Goal: Use online tool/utility: Utilize a website feature to perform a specific function

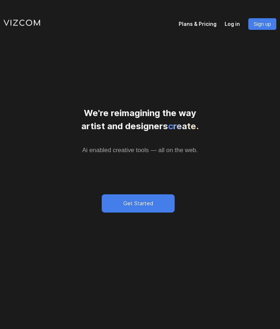
click at [234, 24] on p "Log in" at bounding box center [235, 23] width 23 height 10
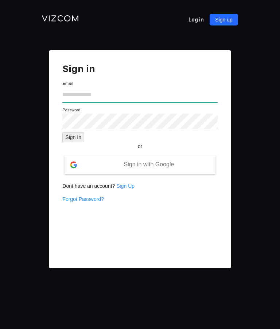
click at [181, 100] on input "text" at bounding box center [139, 95] width 155 height 16
click at [159, 165] on span "Sign in with Google" at bounding box center [149, 164] width 50 height 6
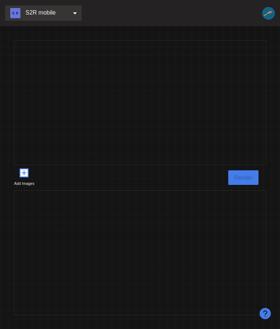
click at [29, 177] on icon "plus-square" at bounding box center [24, 172] width 9 height 9
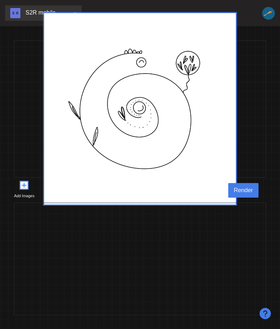
click at [247, 195] on span "Render" at bounding box center [243, 190] width 19 height 9
click at [70, 14] on div "S2R mobile" at bounding box center [43, 12] width 76 height 15
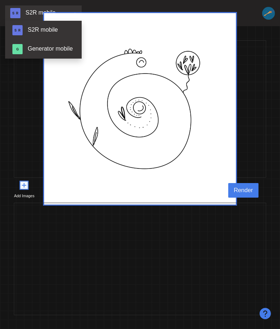
click at [63, 52] on link "Generator mobile" at bounding box center [43, 49] width 76 height 19
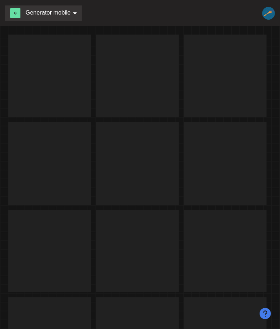
click at [67, 16] on div "Generator mobile" at bounding box center [40, 13] width 60 height 10
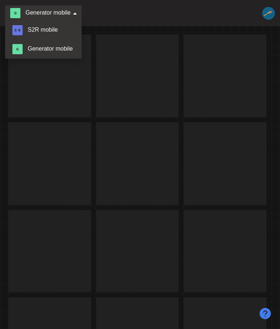
click at [58, 33] on link "S2R mobile" at bounding box center [43, 30] width 76 height 19
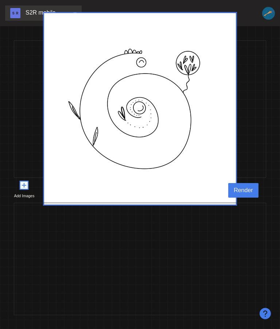
click at [195, 271] on div at bounding box center [140, 259] width 252 height 112
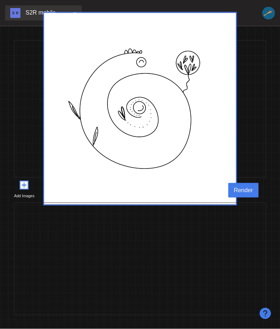
scroll to position [29, 0]
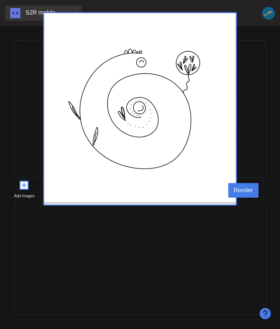
click at [243, 183] on button "Render" at bounding box center [243, 190] width 30 height 15
click at [244, 186] on span "Render" at bounding box center [243, 190] width 19 height 9
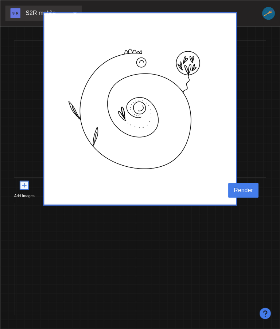
scroll to position [1, 0]
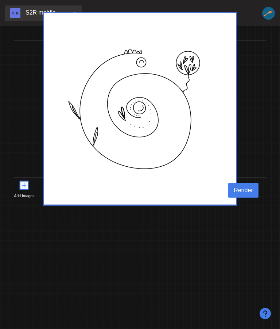
click at [259, 132] on div at bounding box center [140, 108] width 252 height 137
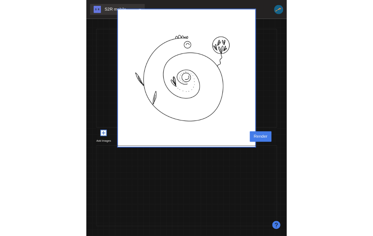
scroll to position [0, 0]
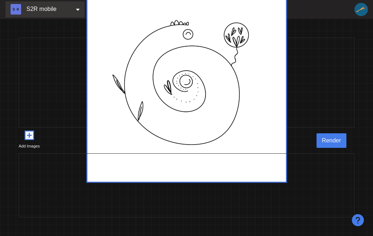
click at [242, 126] on img at bounding box center [186, 82] width 201 height 201
click at [279, 145] on span "Render" at bounding box center [331, 140] width 19 height 9
click at [279, 221] on icon "question-circle" at bounding box center [358, 220] width 12 height 12
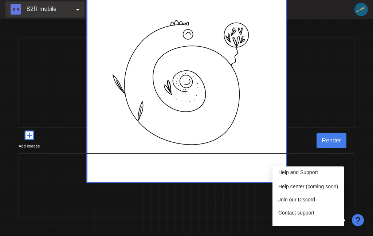
click at [279, 217] on icon "question-circle" at bounding box center [358, 220] width 12 height 12
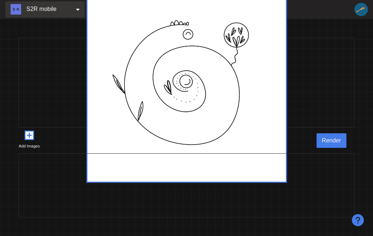
click at [73, 13] on div "S2R mobile" at bounding box center [44, 9] width 79 height 16
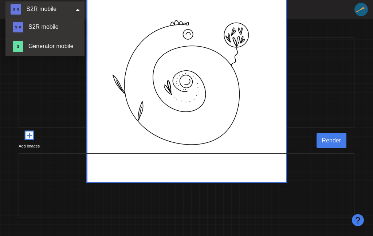
click at [61, 51] on link "Generator mobile" at bounding box center [44, 46] width 79 height 19
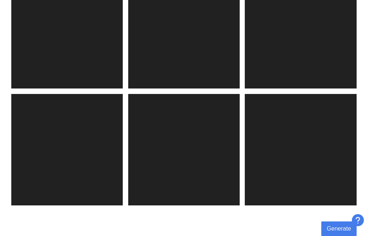
scroll to position [533, 0]
click at [279, 224] on span "Generate" at bounding box center [339, 228] width 24 height 9
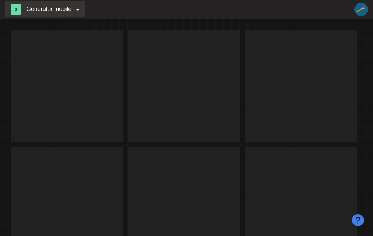
click at [71, 12] on div "Generator mobile" at bounding box center [41, 9] width 61 height 11
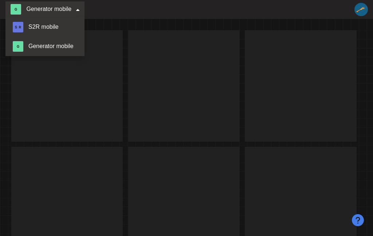
click at [65, 30] on link "S2R mobile" at bounding box center [44, 26] width 79 height 19
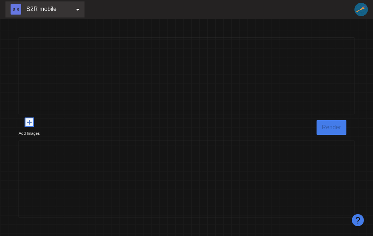
click at [361, 9] on img at bounding box center [360, 9] width 13 height 13
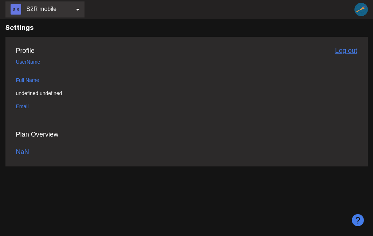
click at [348, 52] on h5 "Log out" at bounding box center [346, 50] width 22 height 7
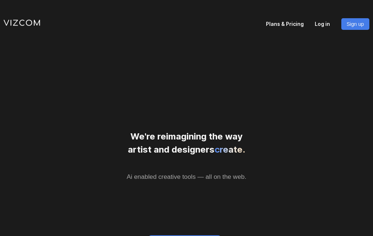
click at [323, 26] on p "Log in" at bounding box center [328, 23] width 26 height 10
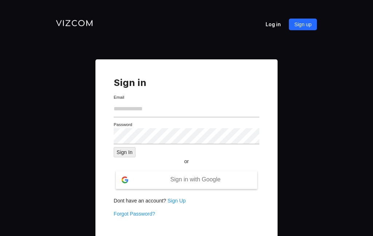
click at [203, 180] on span "Sign in with Google" at bounding box center [195, 179] width 50 height 6
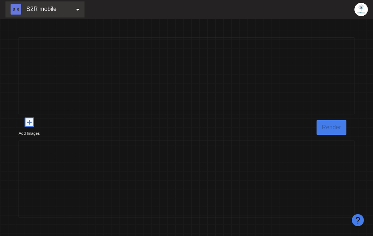
click at [363, 11] on img at bounding box center [360, 9] width 13 height 13
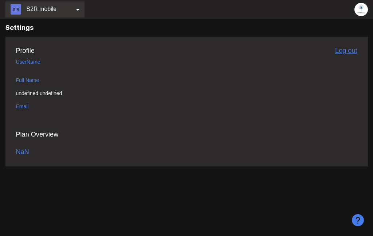
click at [25, 155] on p "NaN" at bounding box center [22, 152] width 13 height 10
click at [24, 152] on p "NaN" at bounding box center [22, 152] width 13 height 10
click at [57, 11] on div "S2R mobile" at bounding box center [44, 9] width 79 height 16
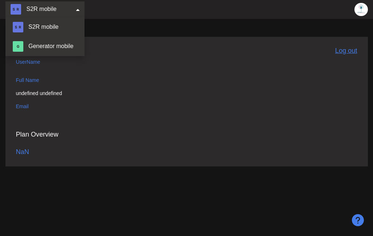
click at [59, 32] on link "S2R mobile" at bounding box center [44, 26] width 79 height 19
